Goal: Task Accomplishment & Management: Use online tool/utility

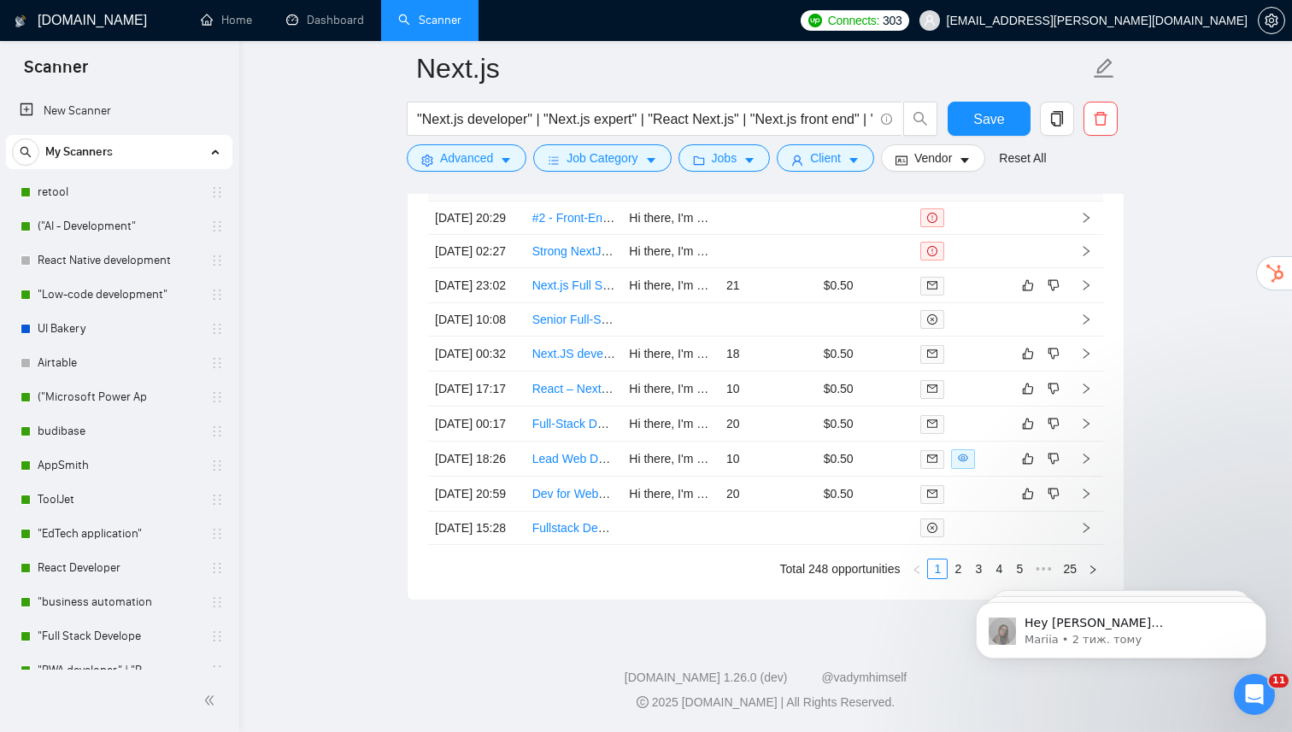
scroll to position [3454, 0]
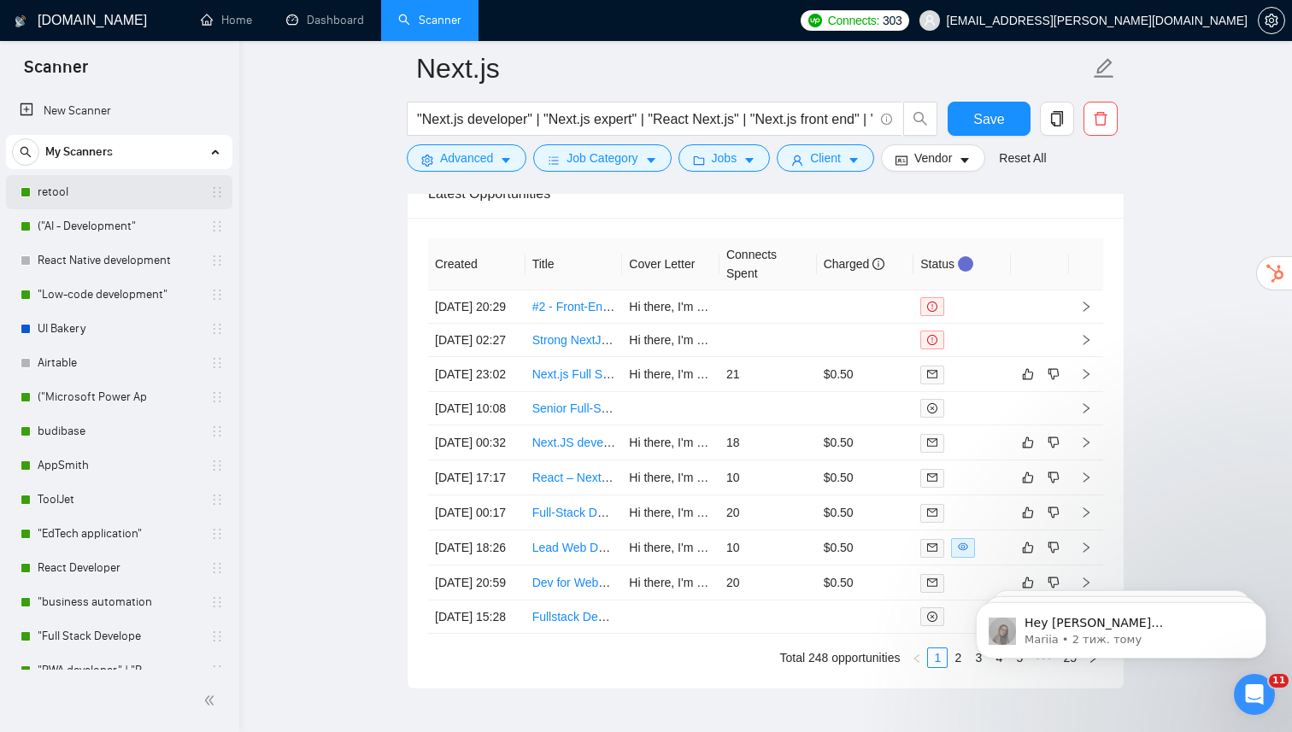
click at [79, 197] on link "retool" at bounding box center [119, 192] width 162 height 34
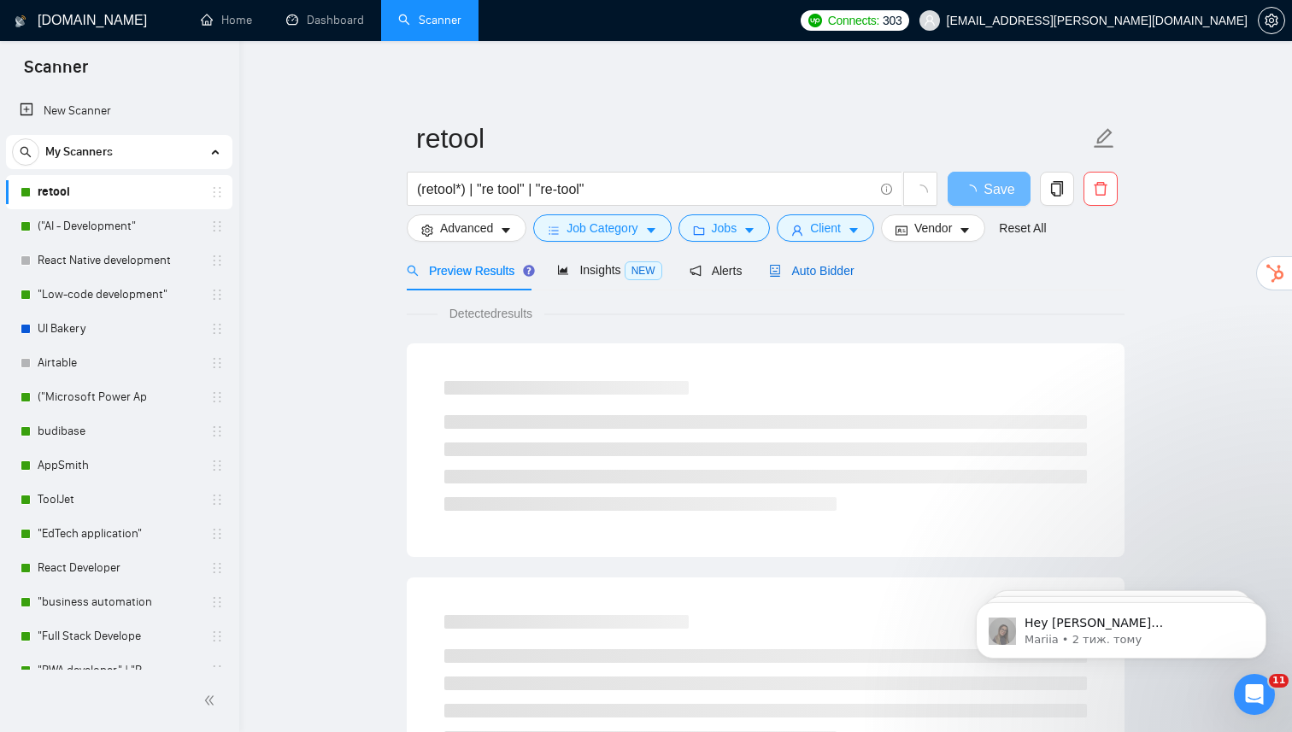
click at [798, 277] on span "Auto Bidder" at bounding box center [811, 271] width 85 height 14
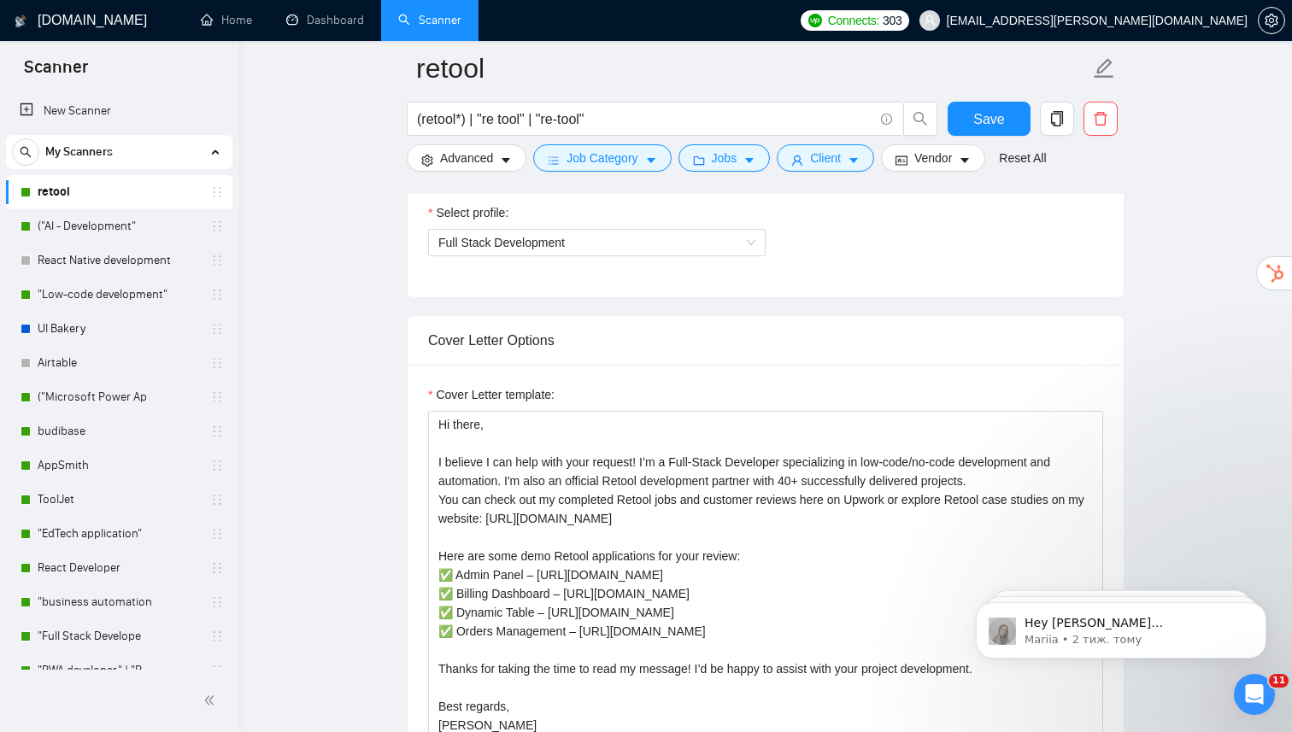
scroll to position [996, 0]
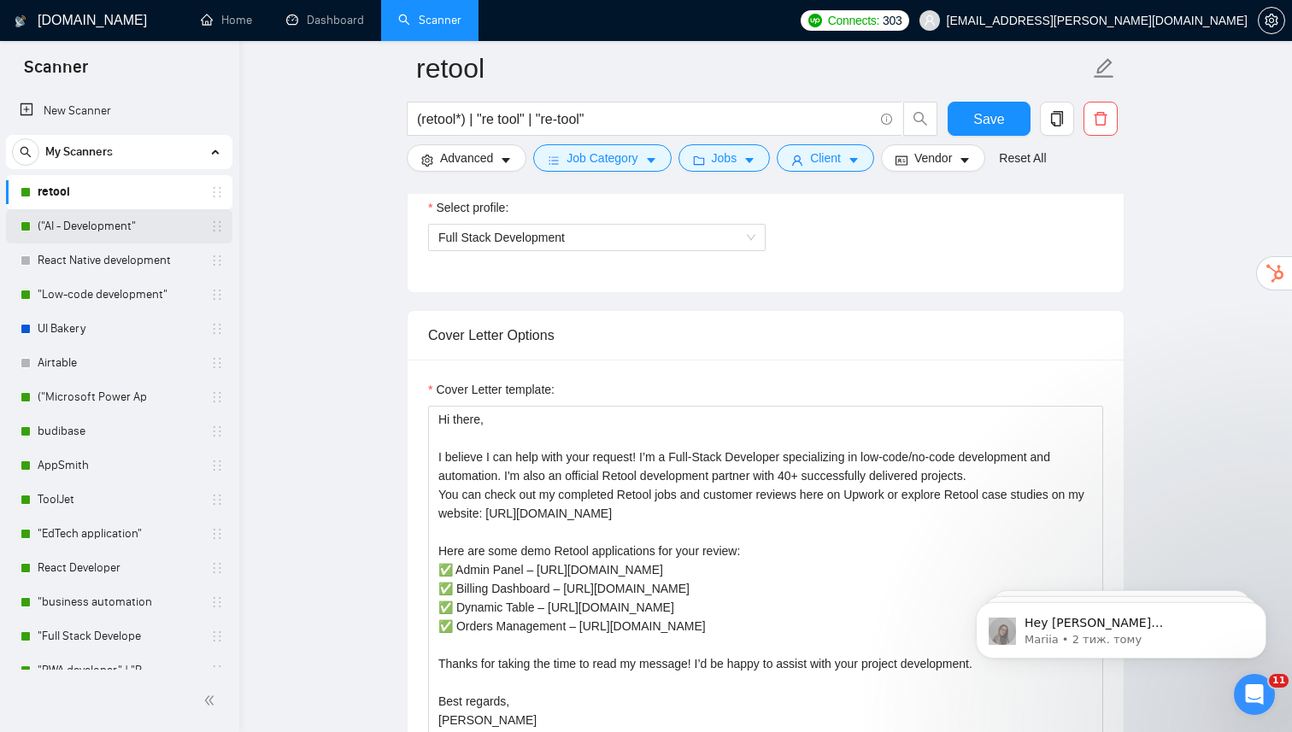
click at [115, 231] on link "("AI - Development"" at bounding box center [119, 226] width 162 height 34
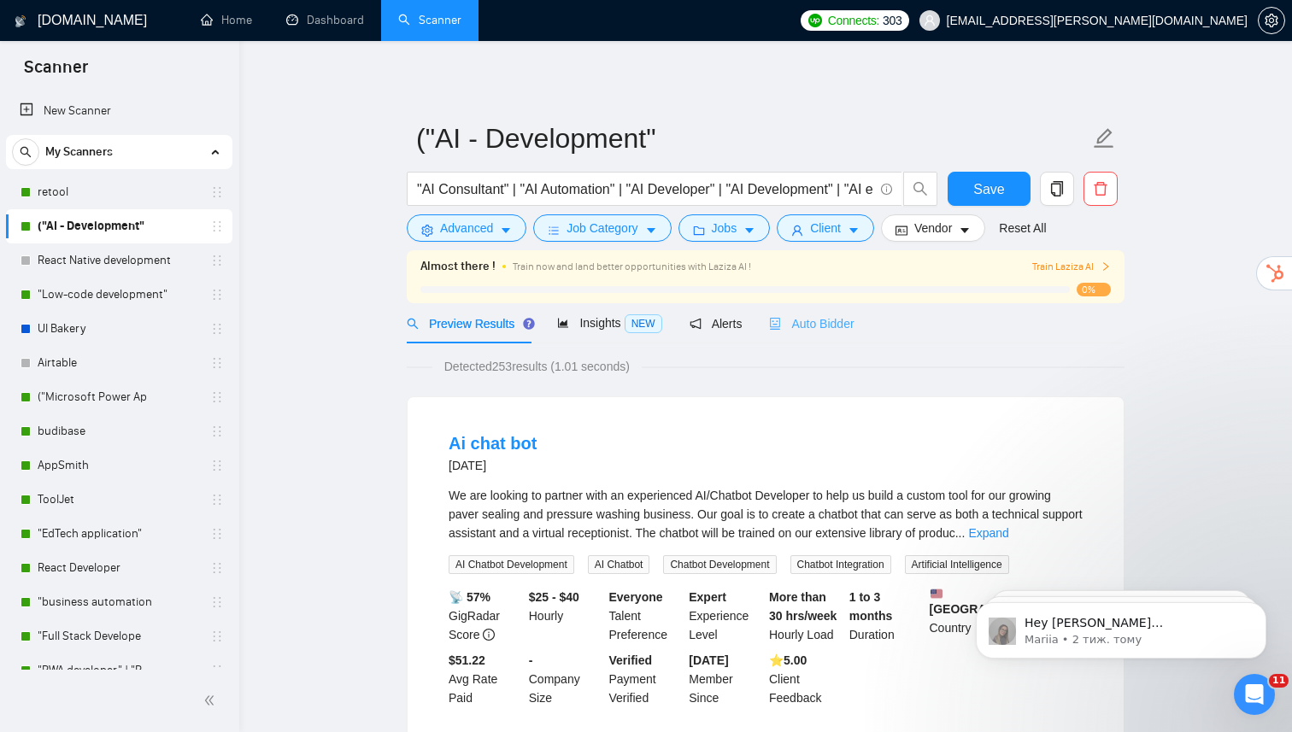
click at [828, 339] on div "Auto Bidder" at bounding box center [811, 323] width 85 height 40
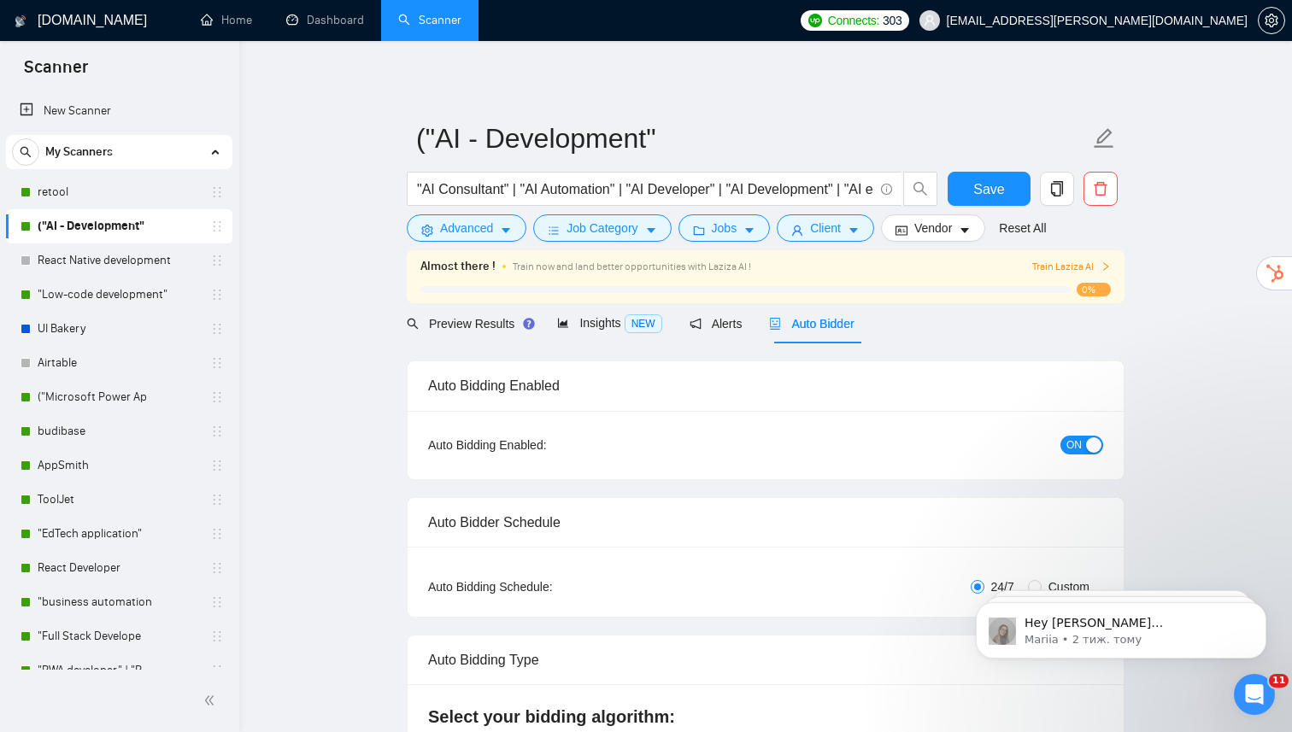
radio input "false"
radio input "true"
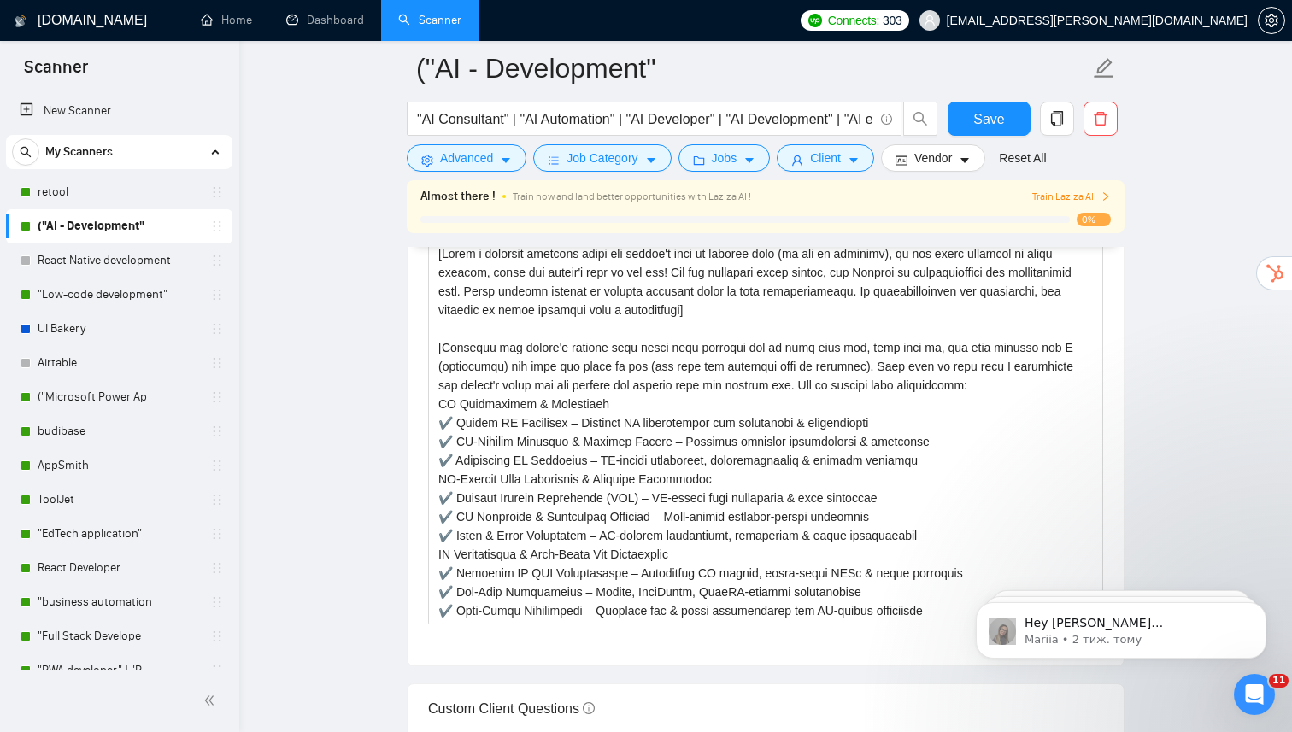
scroll to position [2143, 0]
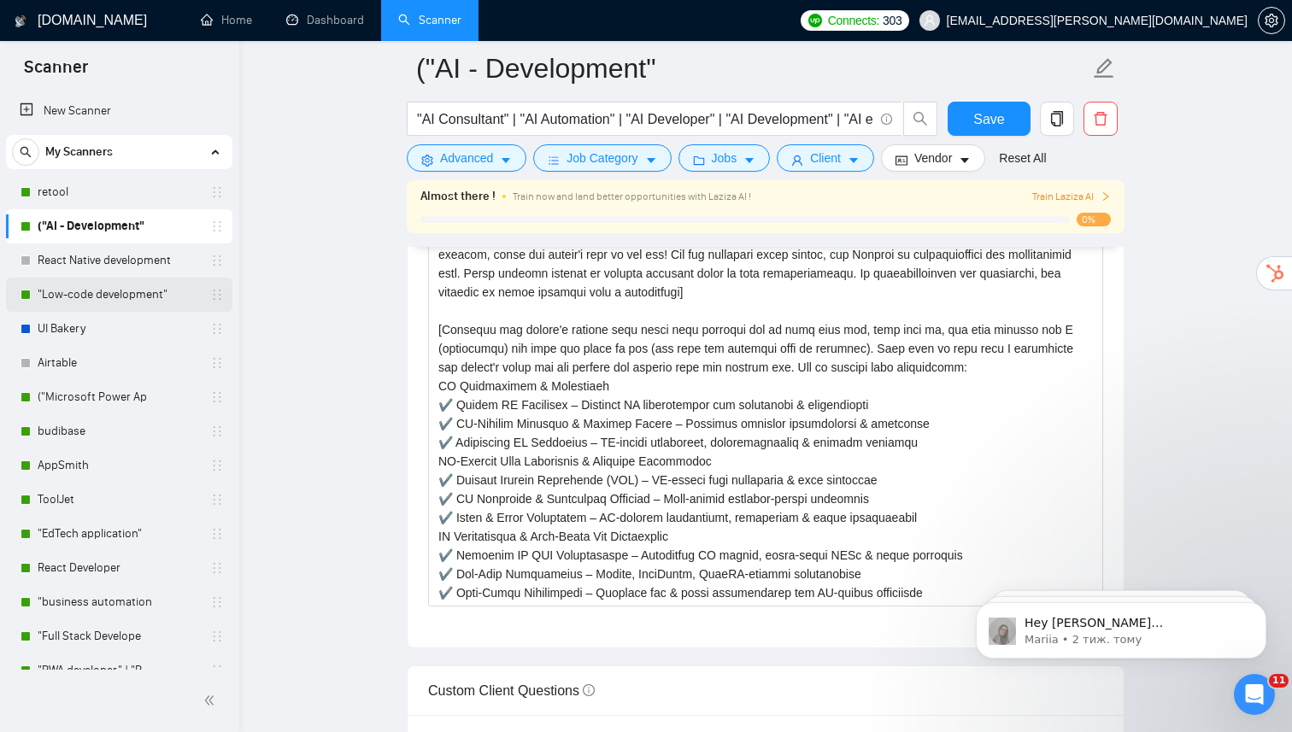
click at [106, 288] on link ""Low-code development"" at bounding box center [119, 295] width 162 height 34
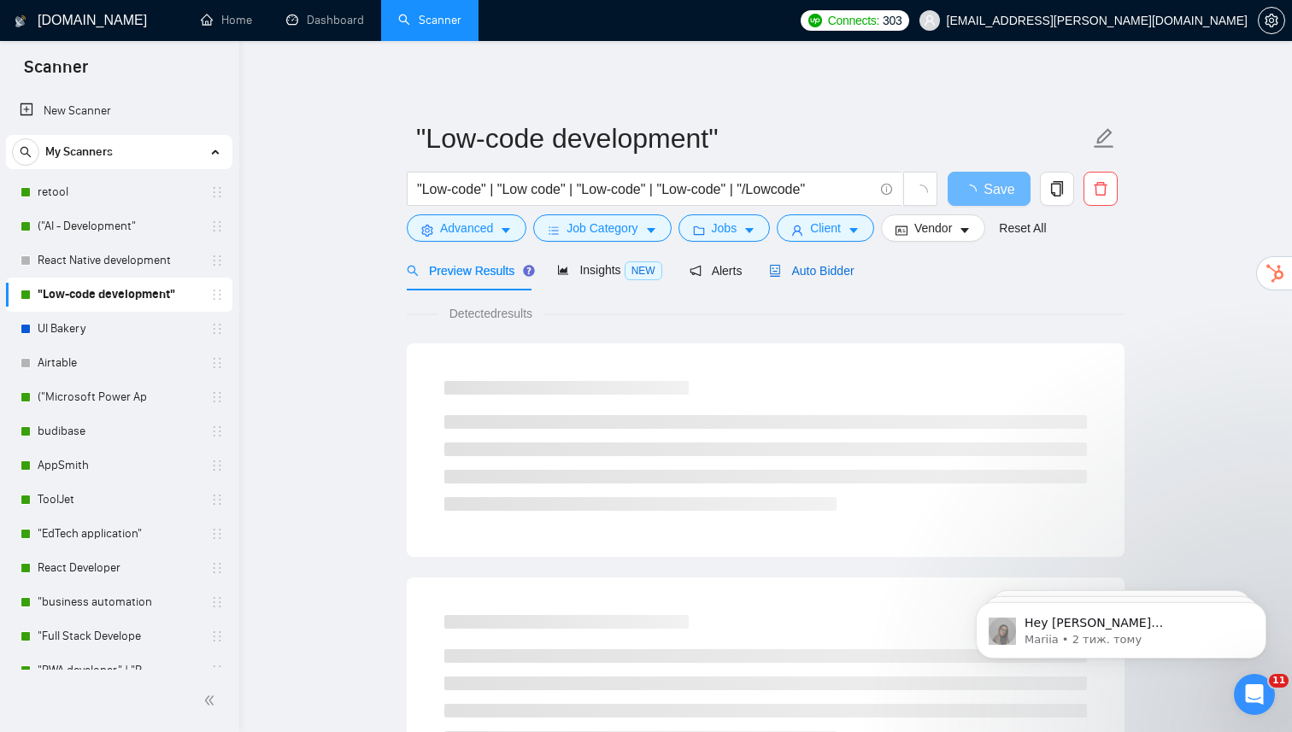
click at [836, 267] on span "Auto Bidder" at bounding box center [811, 271] width 85 height 14
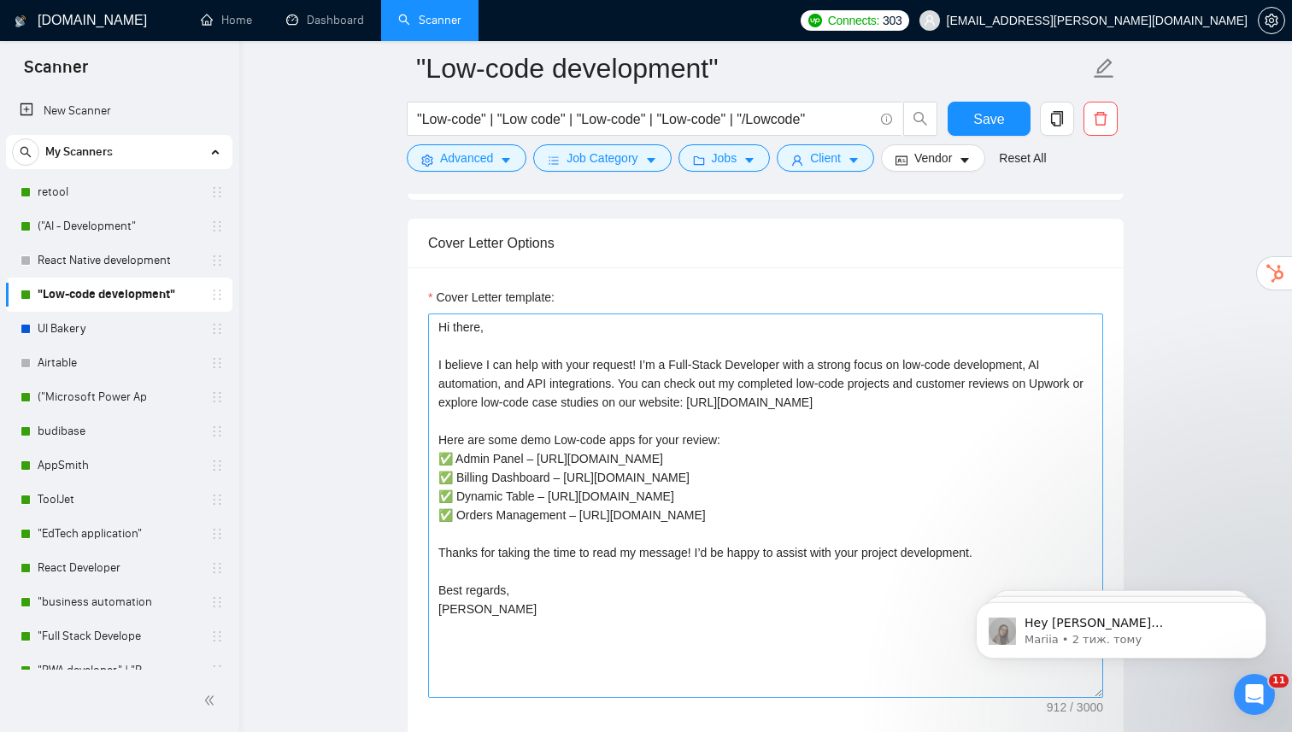
scroll to position [1310, 0]
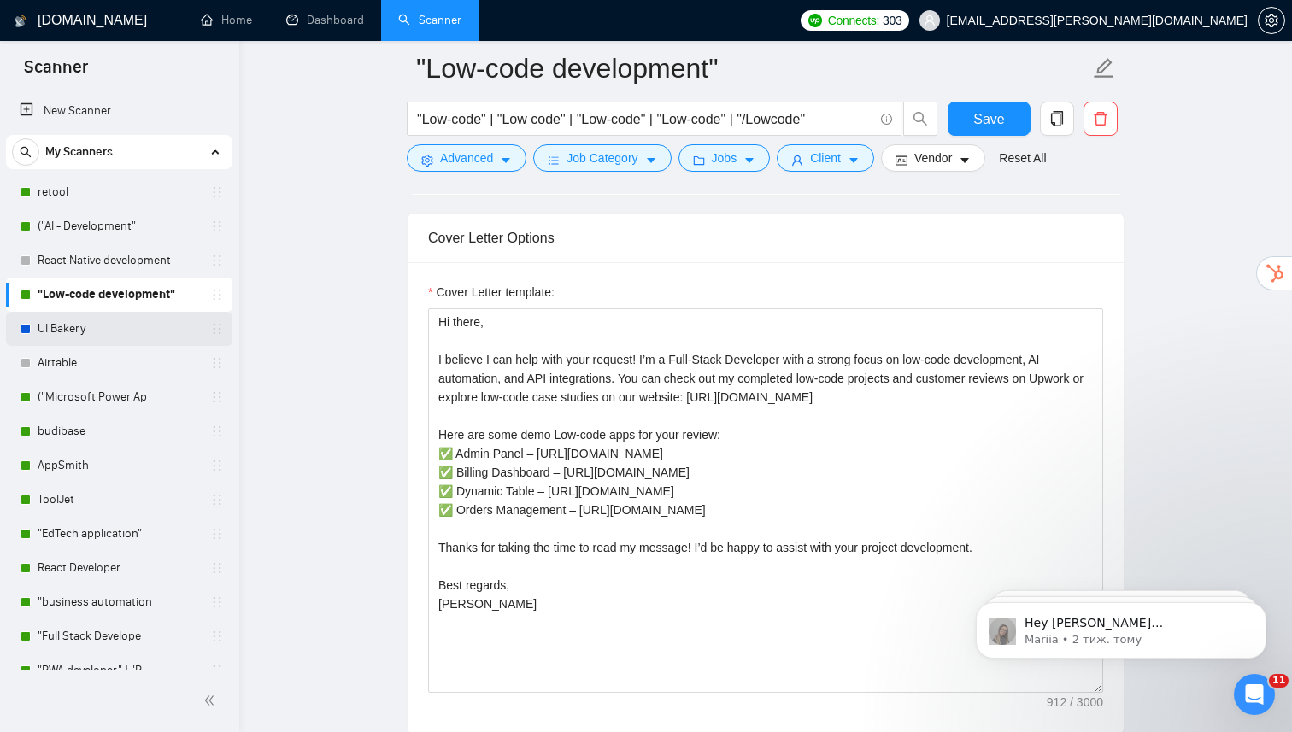
click at [105, 323] on link "UI Bakery" at bounding box center [119, 329] width 162 height 34
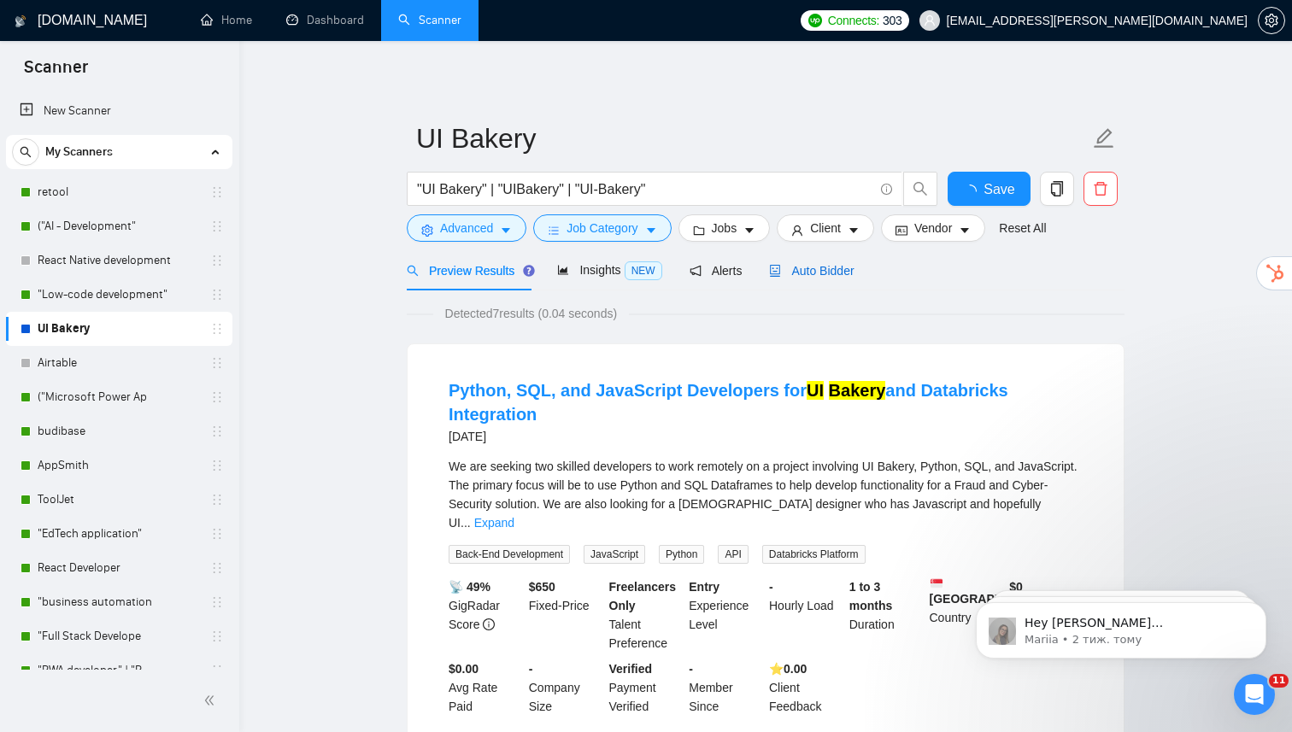
click at [837, 277] on span "Auto Bidder" at bounding box center [811, 271] width 85 height 14
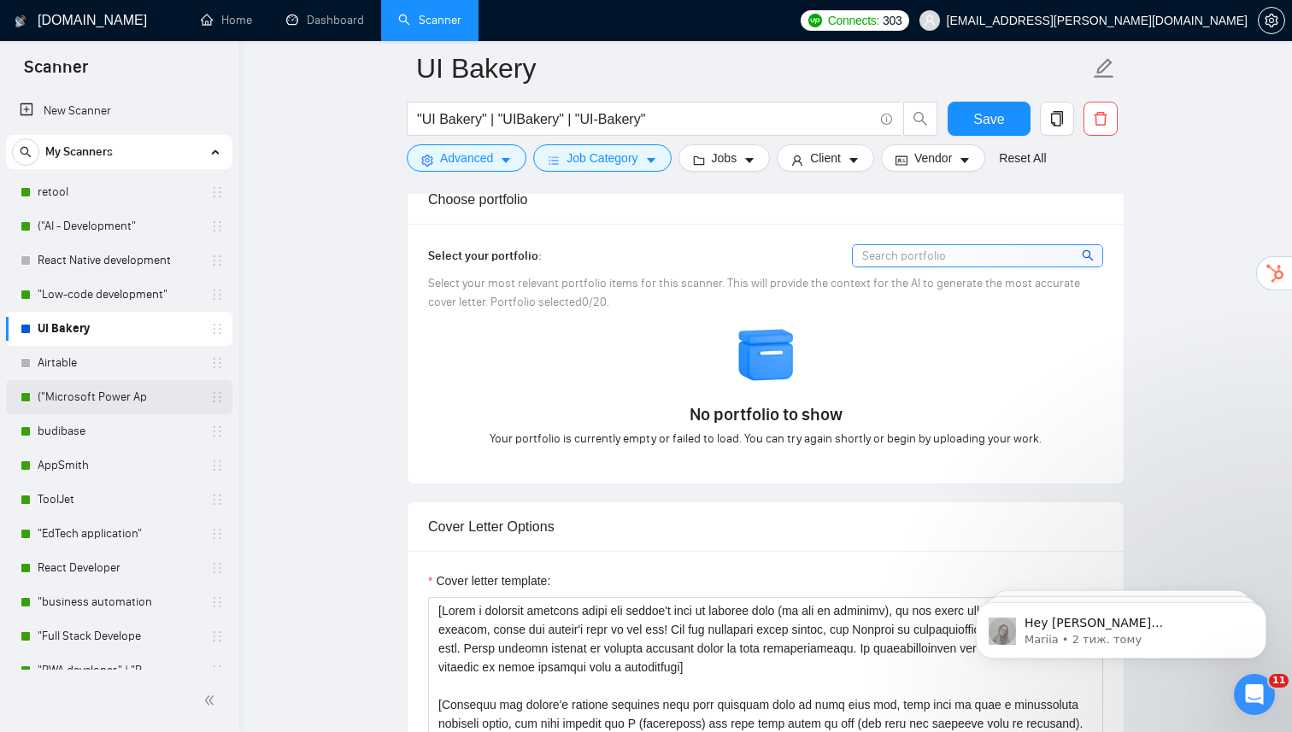
scroll to position [1470, 0]
click at [88, 393] on link "("Microsoft Power Ap" at bounding box center [119, 397] width 162 height 34
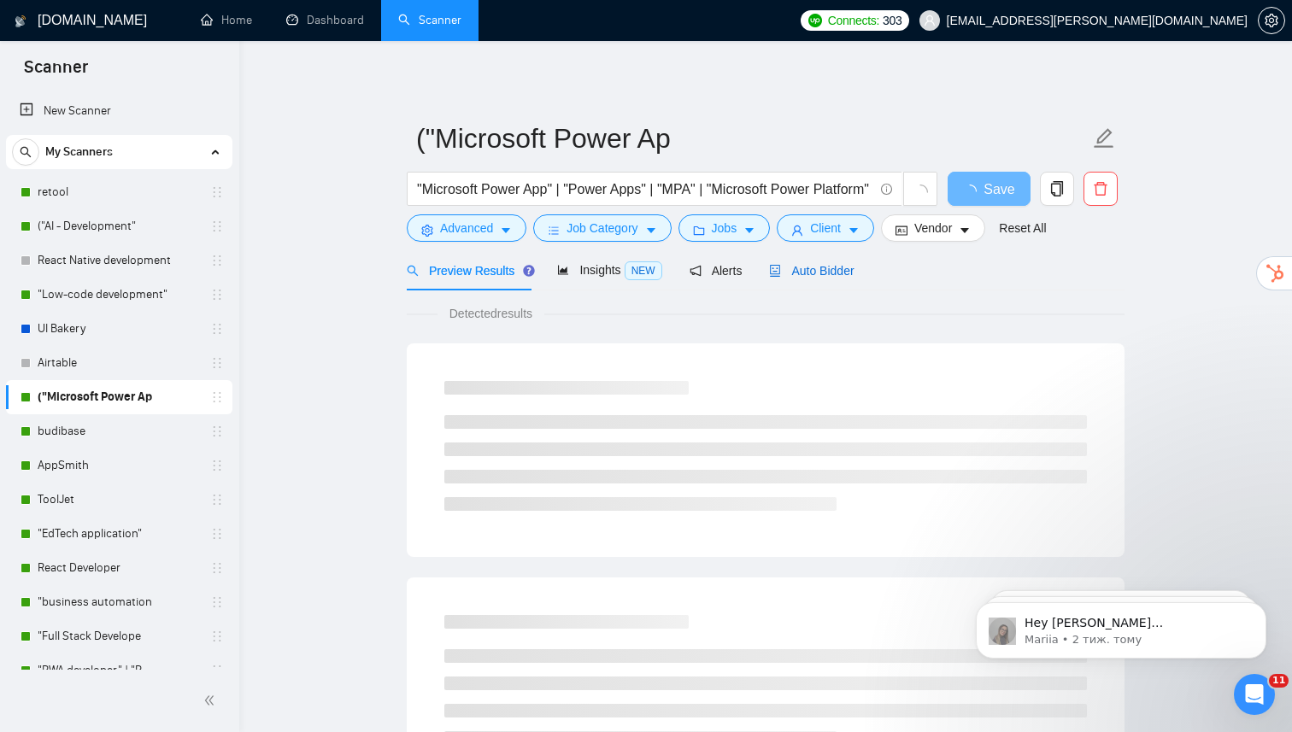
click at [788, 273] on span "Auto Bidder" at bounding box center [811, 271] width 85 height 14
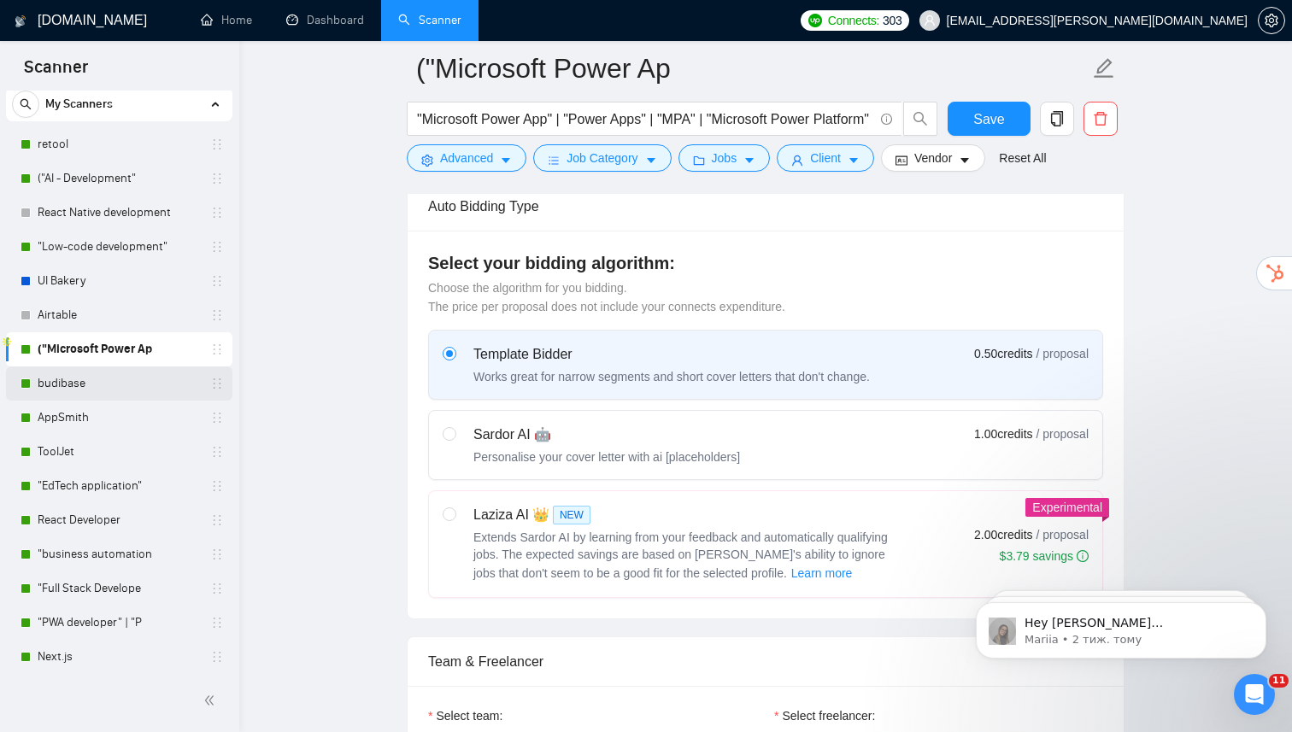
scroll to position [56, 0]
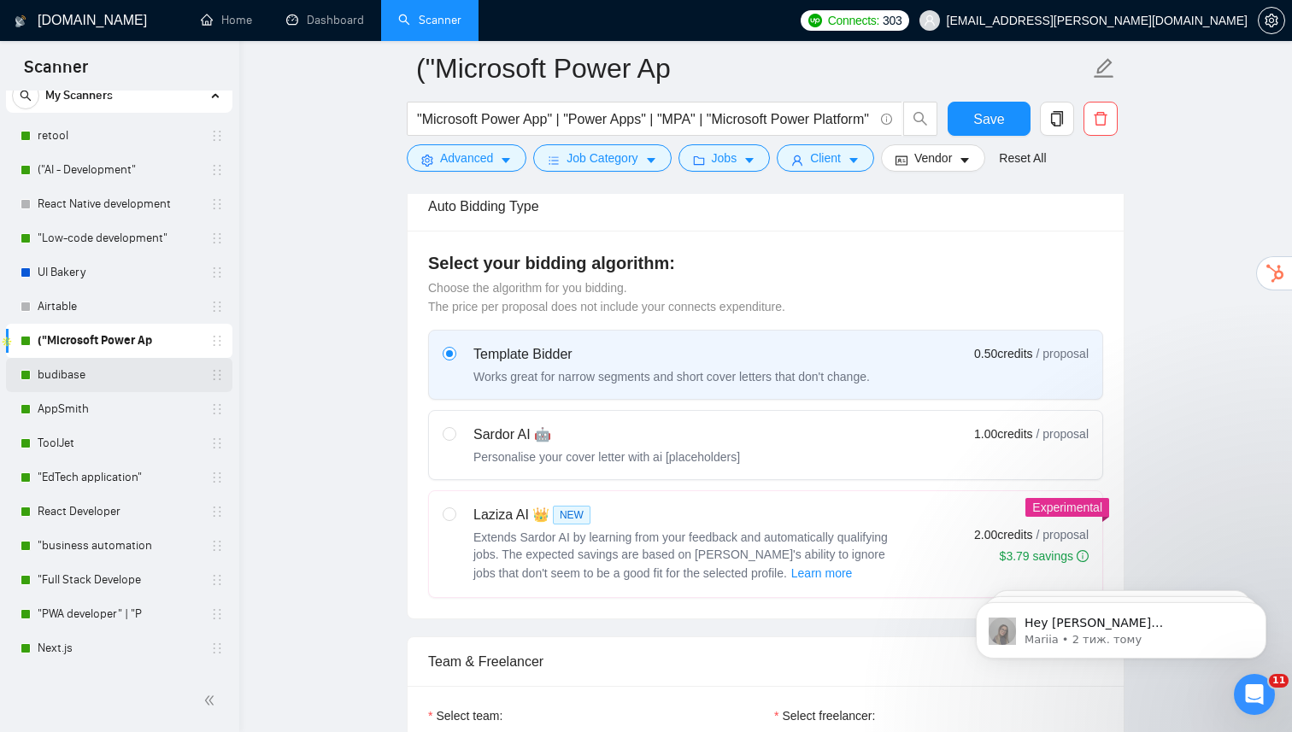
click at [117, 379] on link "budibase" at bounding box center [119, 375] width 162 height 34
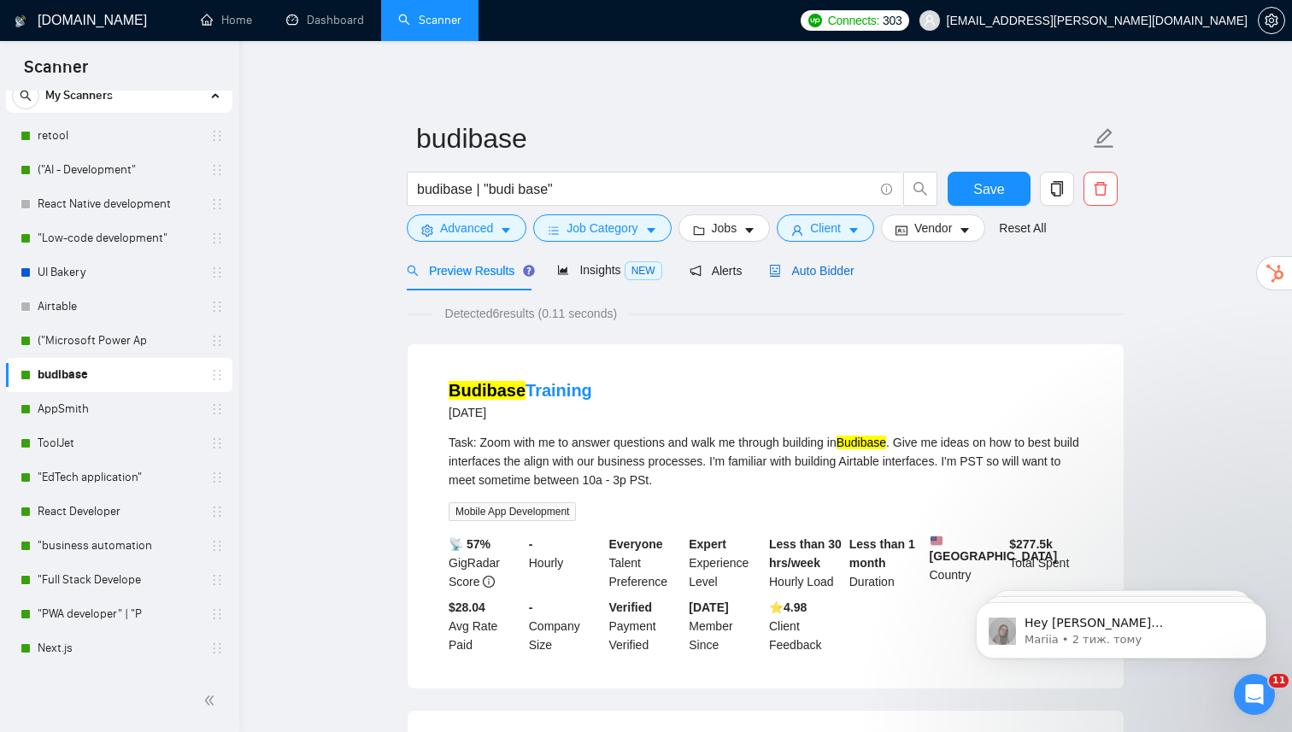
click at [825, 277] on span "Auto Bidder" at bounding box center [811, 271] width 85 height 14
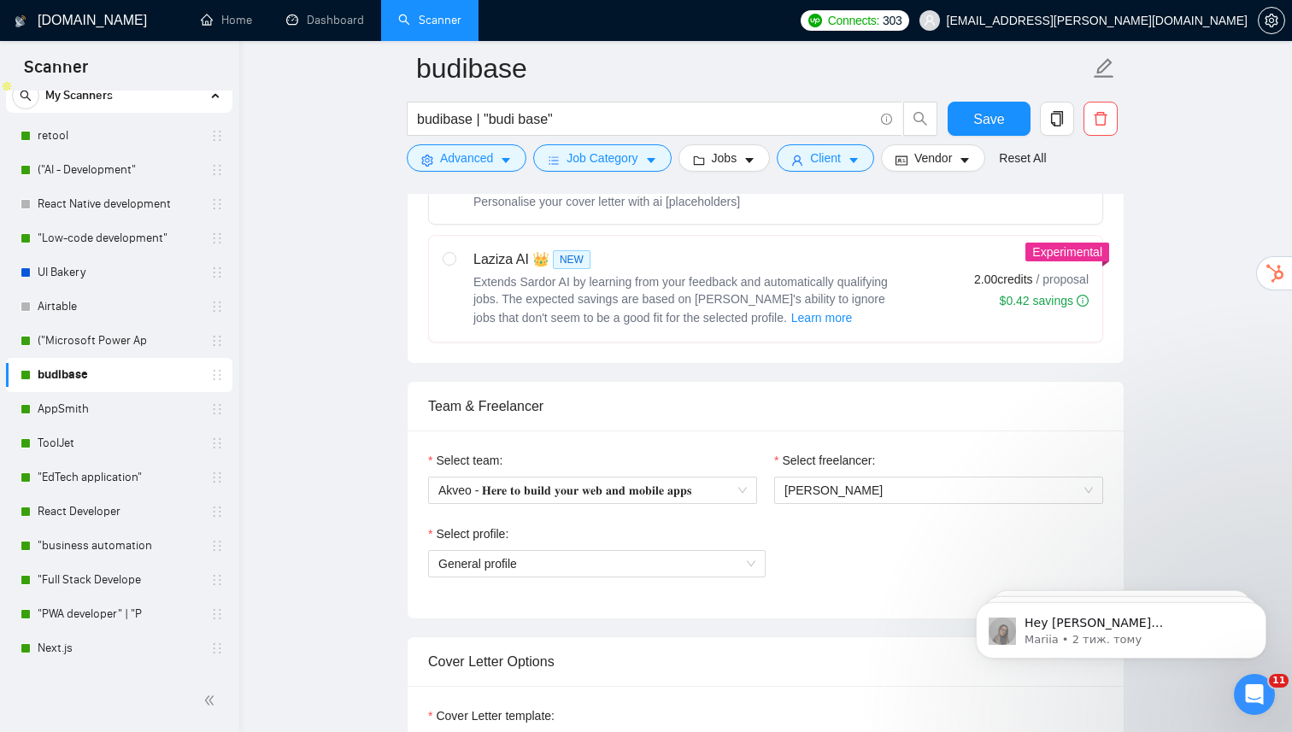
scroll to position [713, 0]
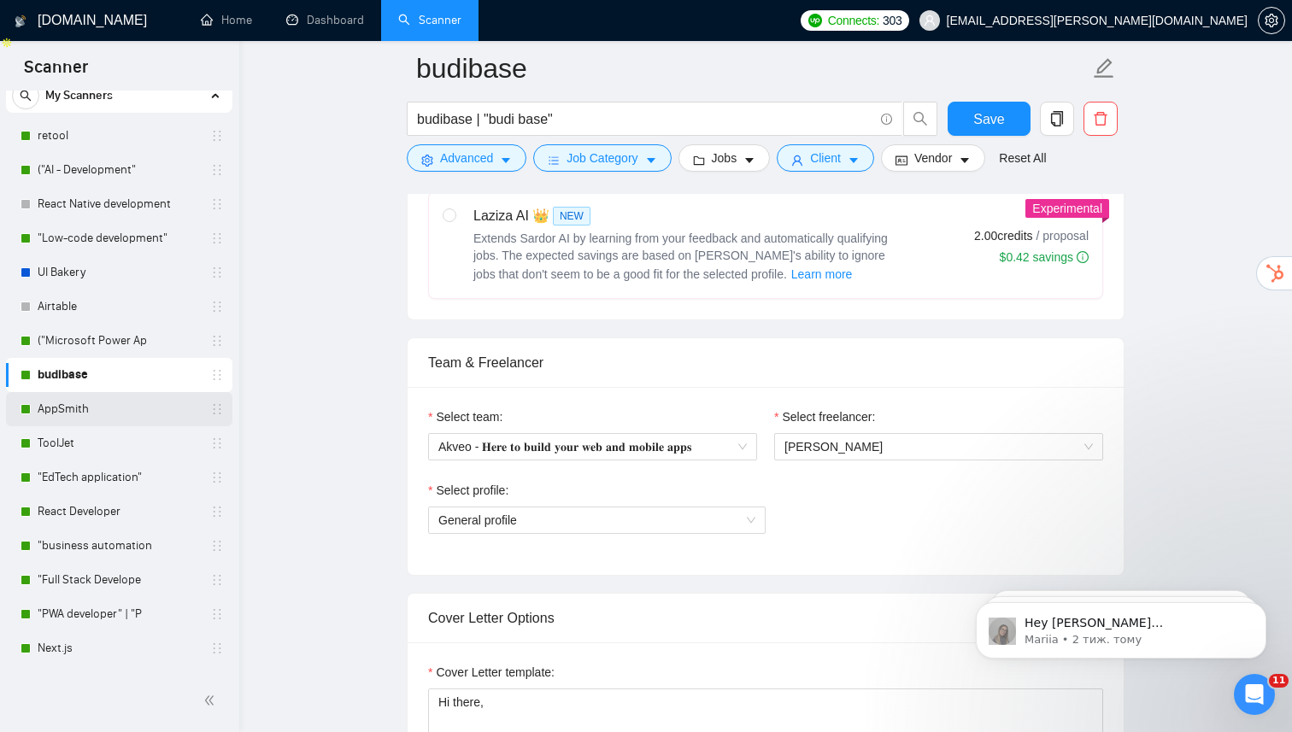
click at [128, 403] on link "AppSmith" at bounding box center [119, 409] width 162 height 34
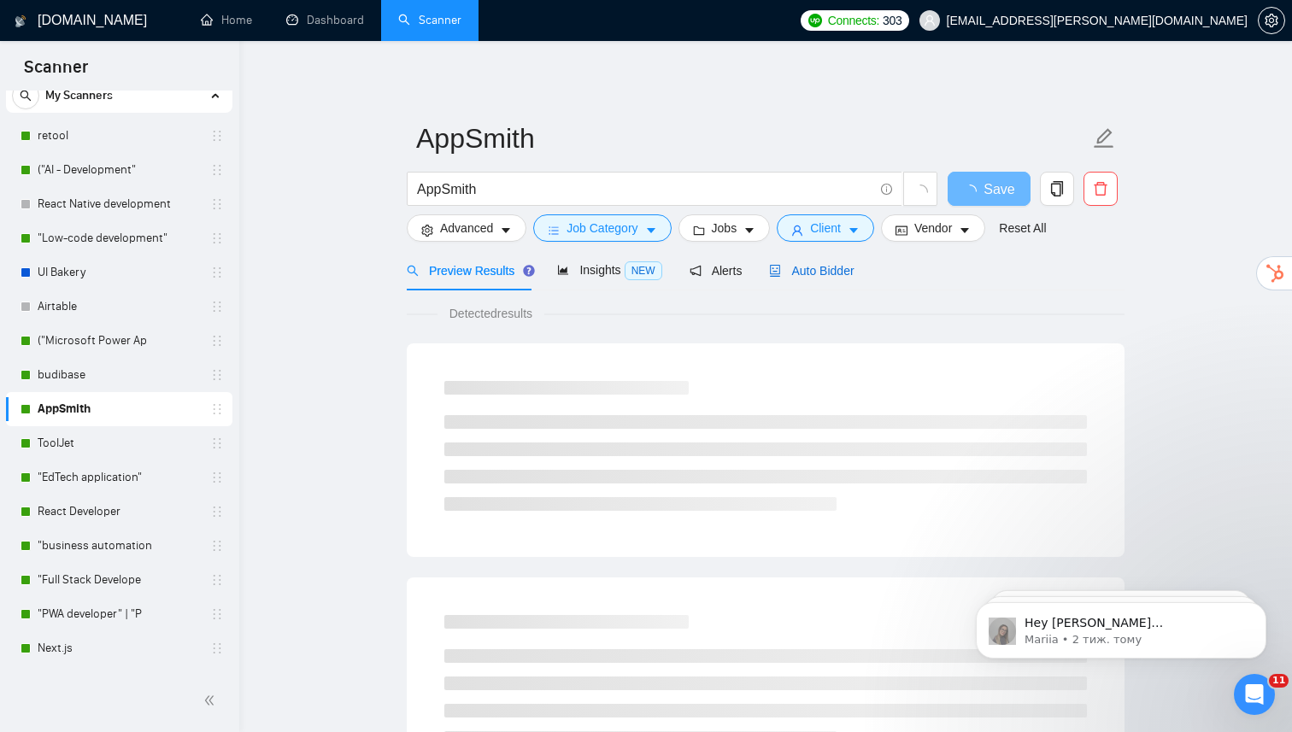
click at [822, 265] on span "Auto Bidder" at bounding box center [811, 271] width 85 height 14
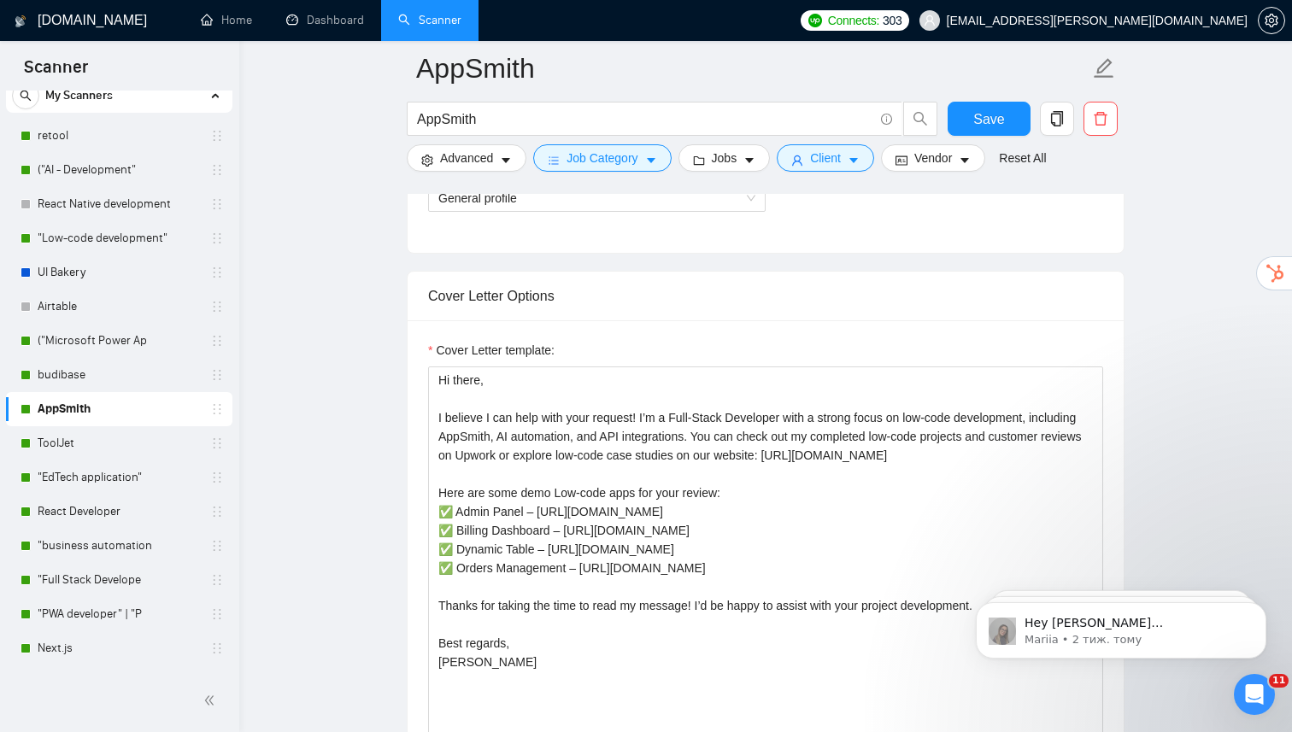
scroll to position [1073, 0]
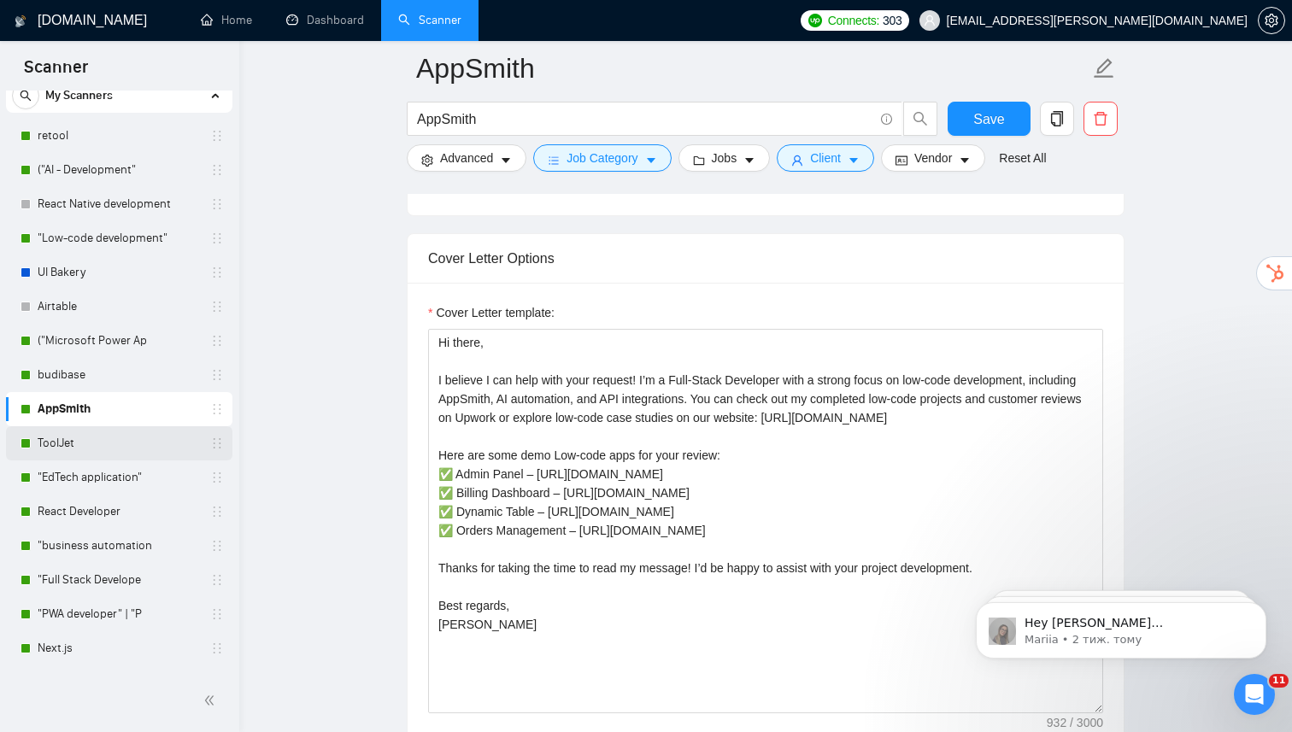
click at [94, 447] on link "ToolJet" at bounding box center [119, 443] width 162 height 34
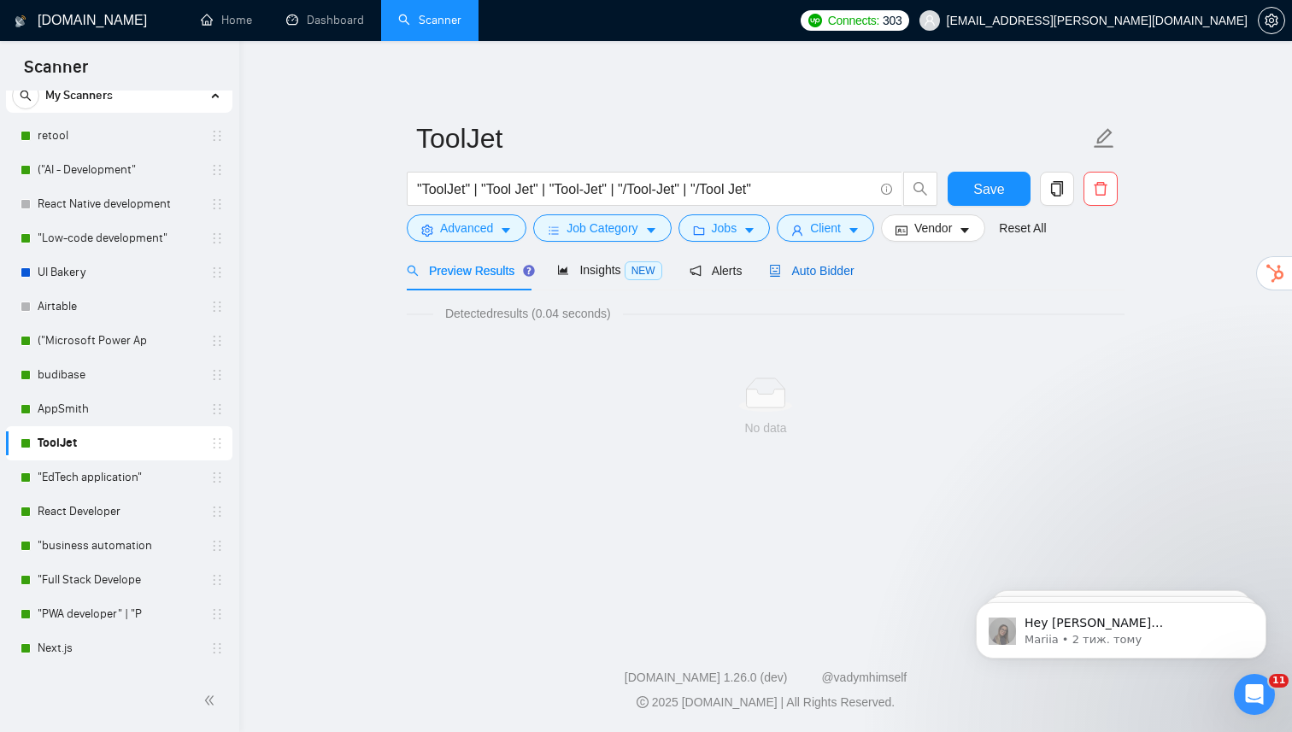
click at [820, 275] on span "Auto Bidder" at bounding box center [811, 271] width 85 height 14
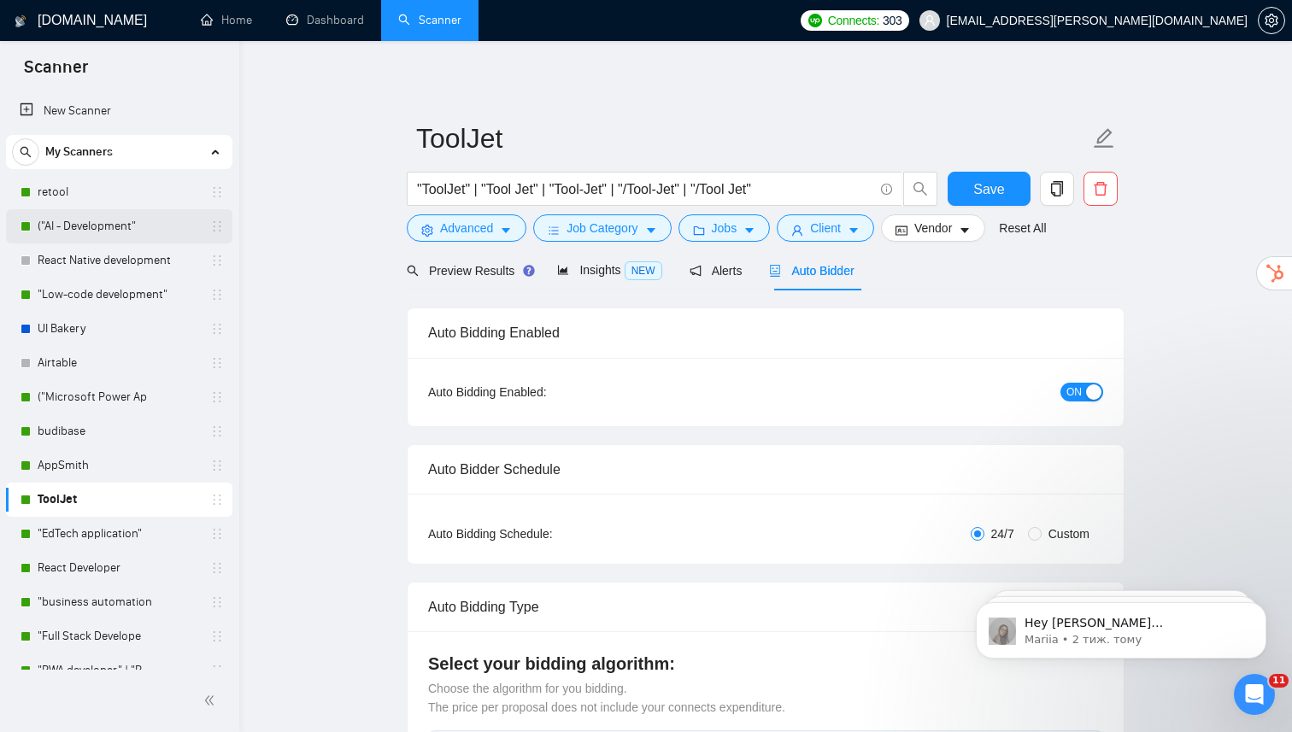
click at [104, 225] on link "("AI - Development"" at bounding box center [119, 226] width 162 height 34
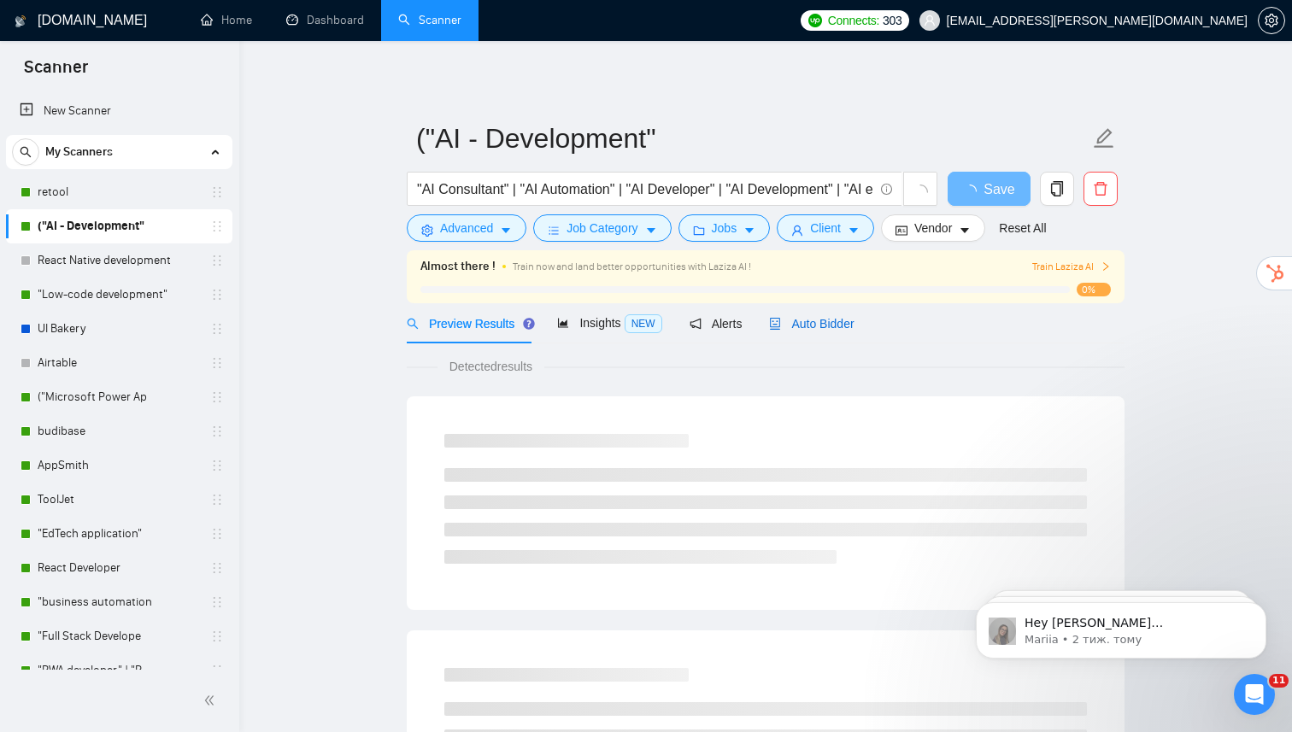
click at [813, 332] on div "Auto Bidder" at bounding box center [811, 323] width 85 height 19
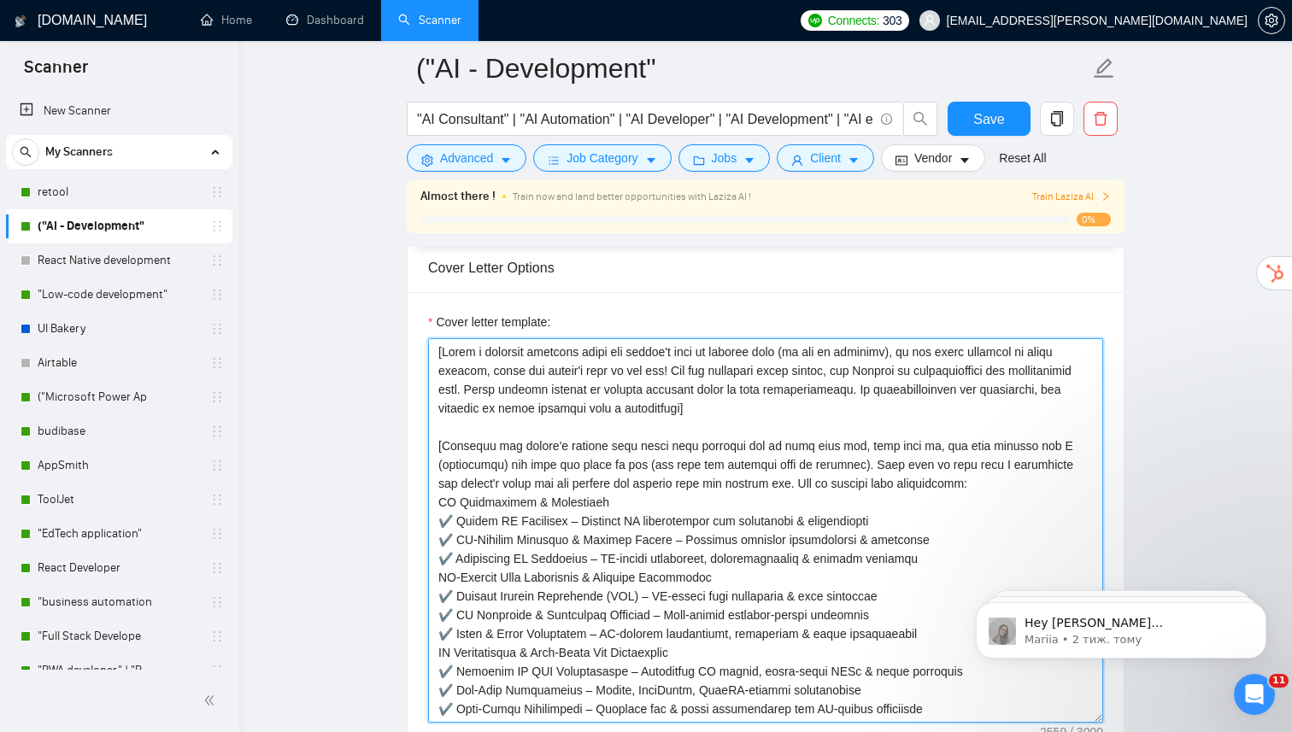
click at [629, 437] on textarea "Cover letter template:" at bounding box center [765, 530] width 675 height 384
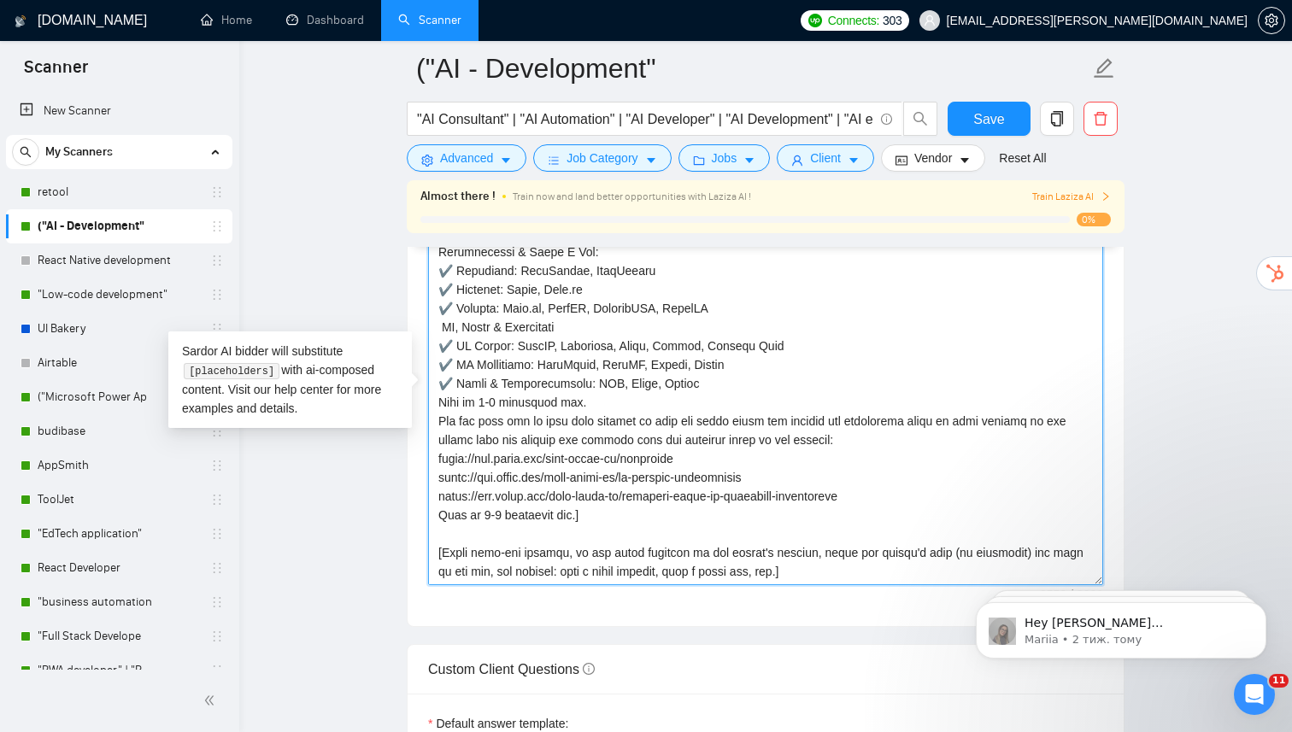
scroll to position [2192, 0]
